Goal: Navigation & Orientation: Find specific page/section

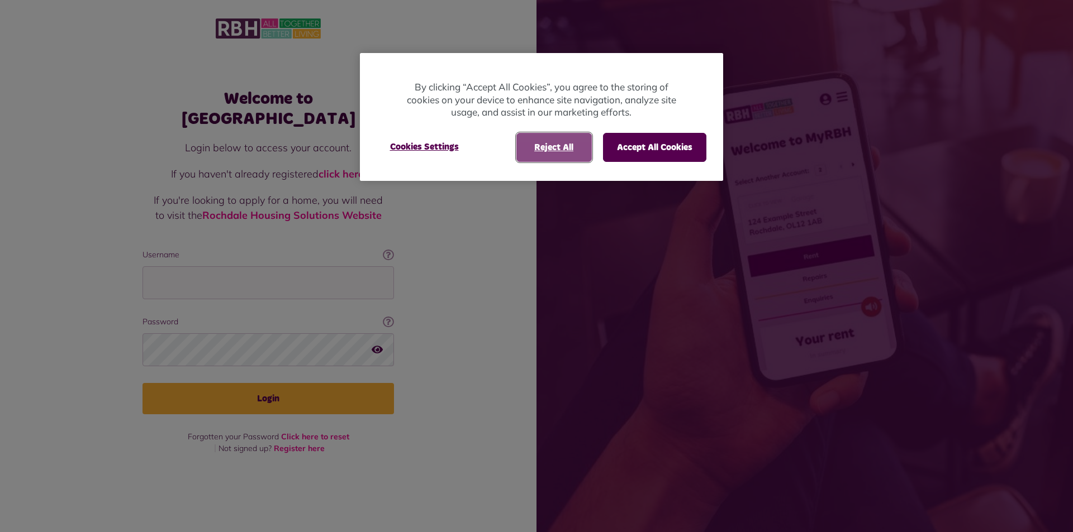
click at [562, 149] on button "Reject All" at bounding box center [553, 147] width 75 height 29
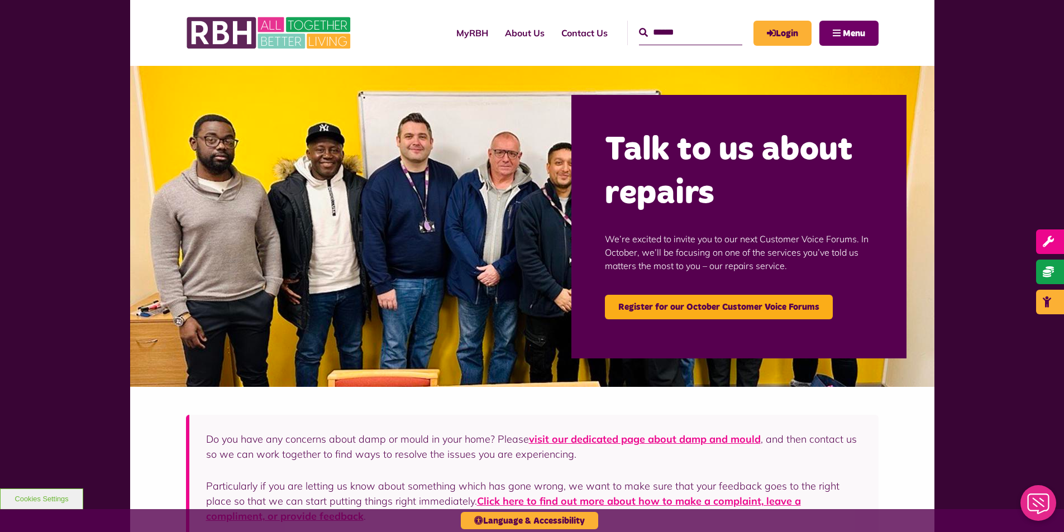
click at [840, 31] on button "Menu" at bounding box center [849, 33] width 59 height 25
